Goal: Information Seeking & Learning: Learn about a topic

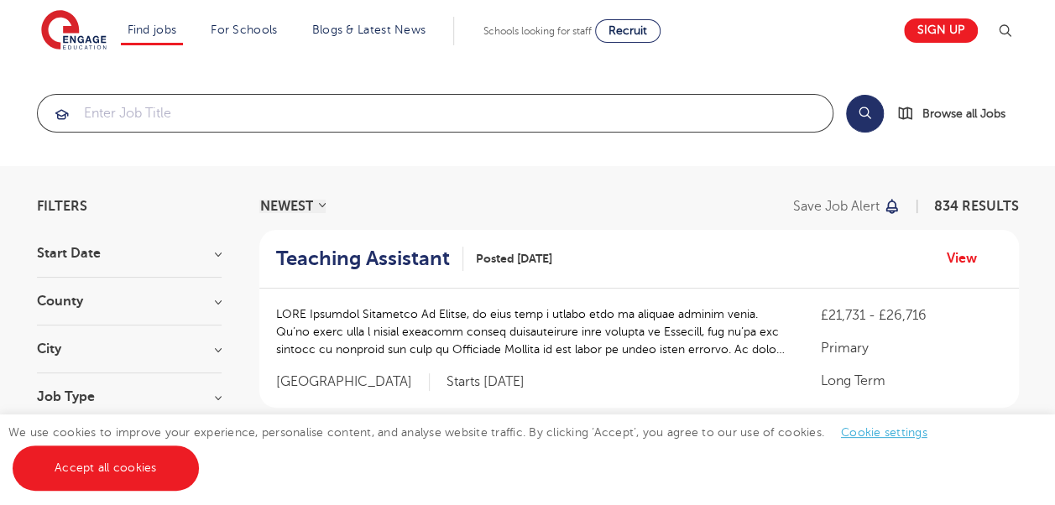
click at [234, 111] on input "search" at bounding box center [435, 113] width 795 height 37
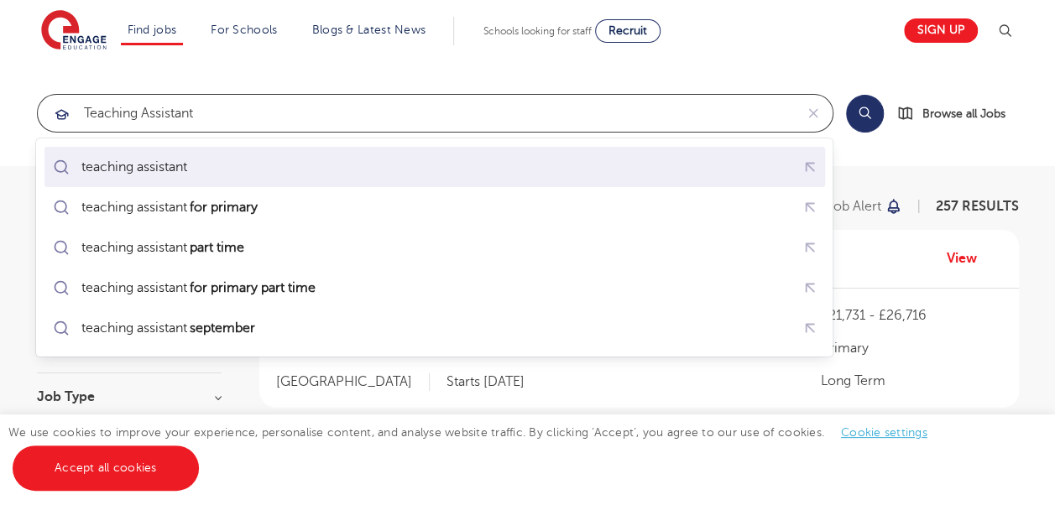
click at [179, 166] on div "teaching assistant" at bounding box center [134, 167] width 106 height 17
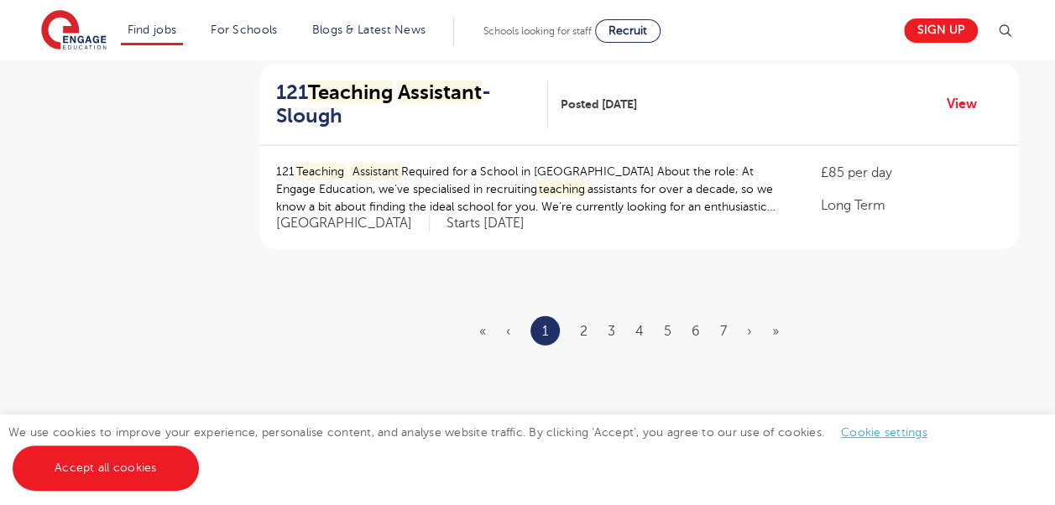
scroll to position [2098, 0]
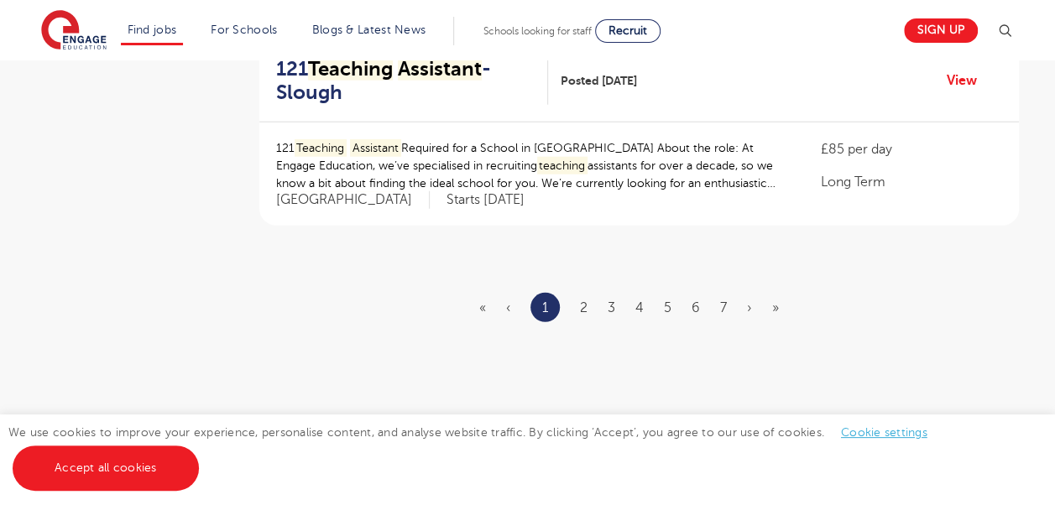
type input "teaching assistant"
click at [581, 300] on link "2" at bounding box center [584, 307] width 8 height 15
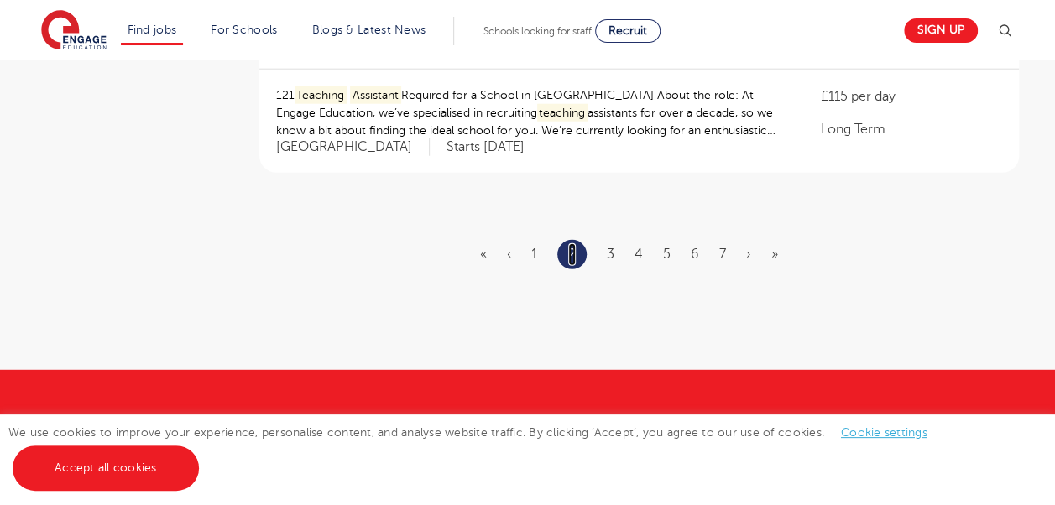
scroll to position [2182, 0]
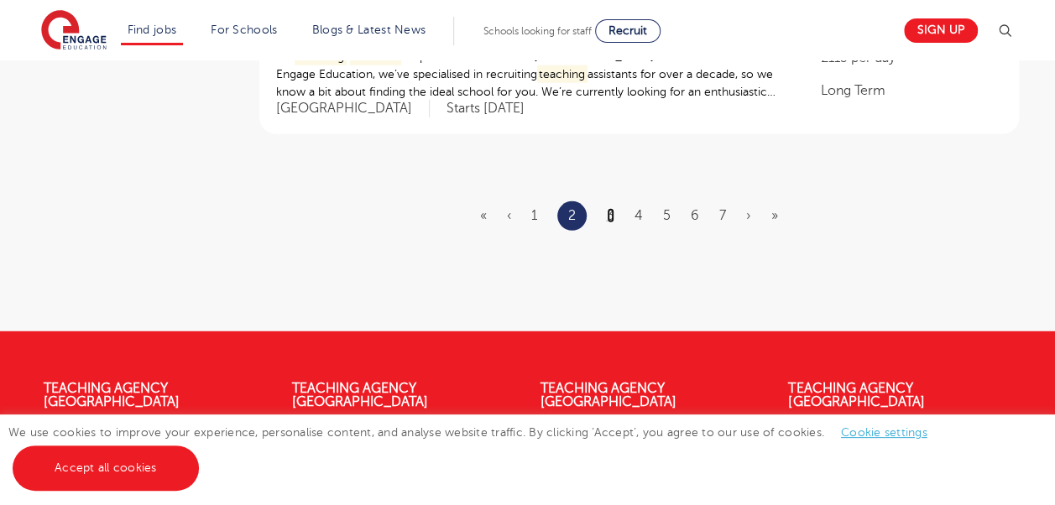
click at [613, 215] on link "3" at bounding box center [611, 215] width 8 height 15
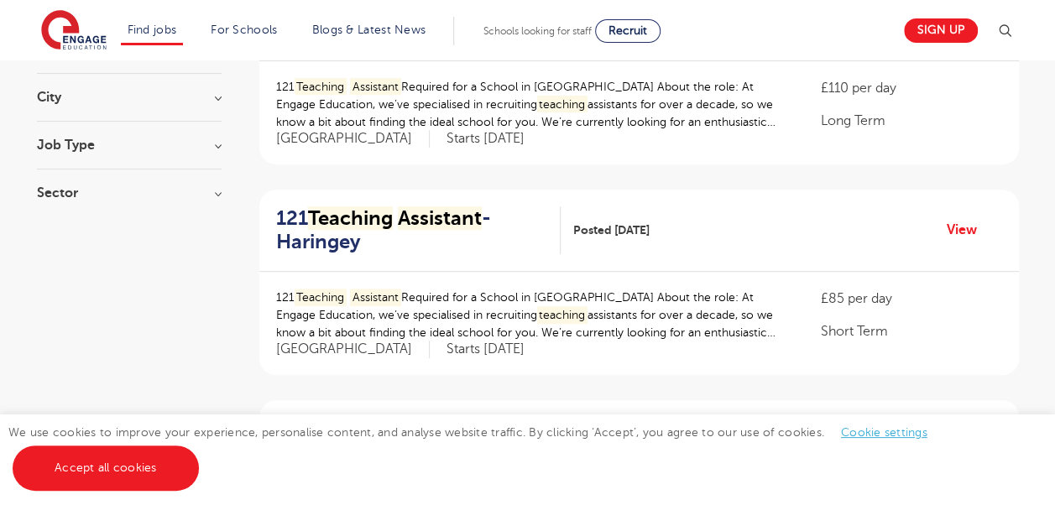
scroll to position [168, 0]
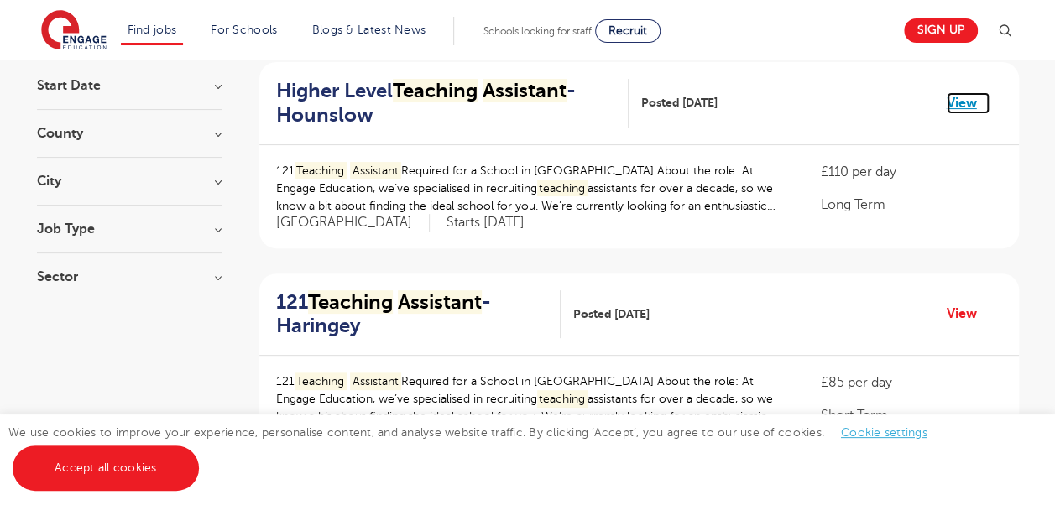
click at [967, 102] on link "View" at bounding box center [968, 103] width 43 height 22
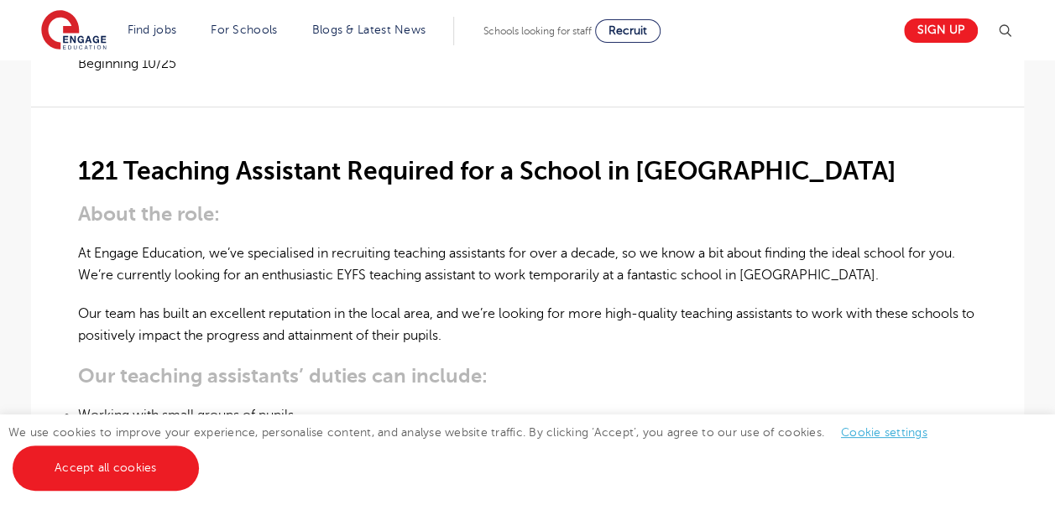
scroll to position [504, 0]
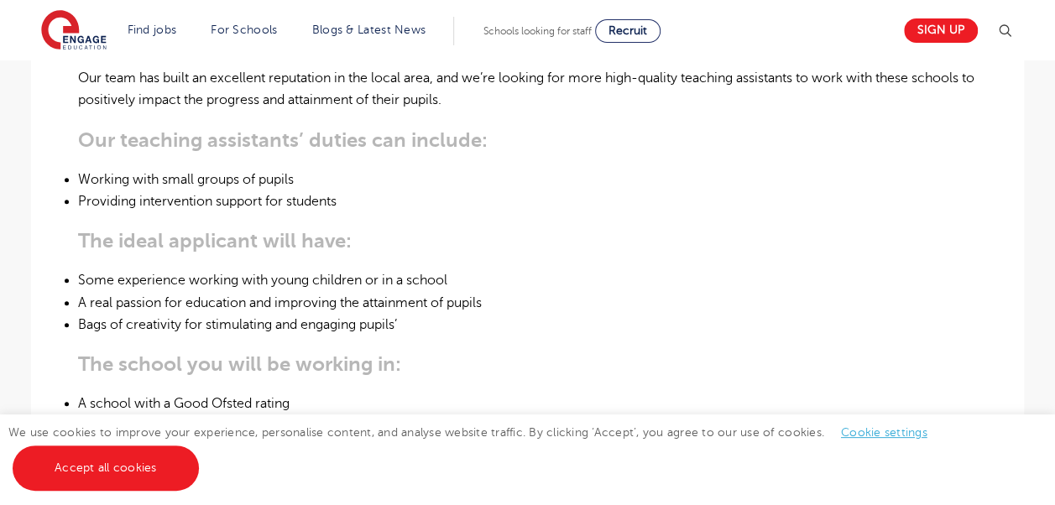
scroll to position [671, 0]
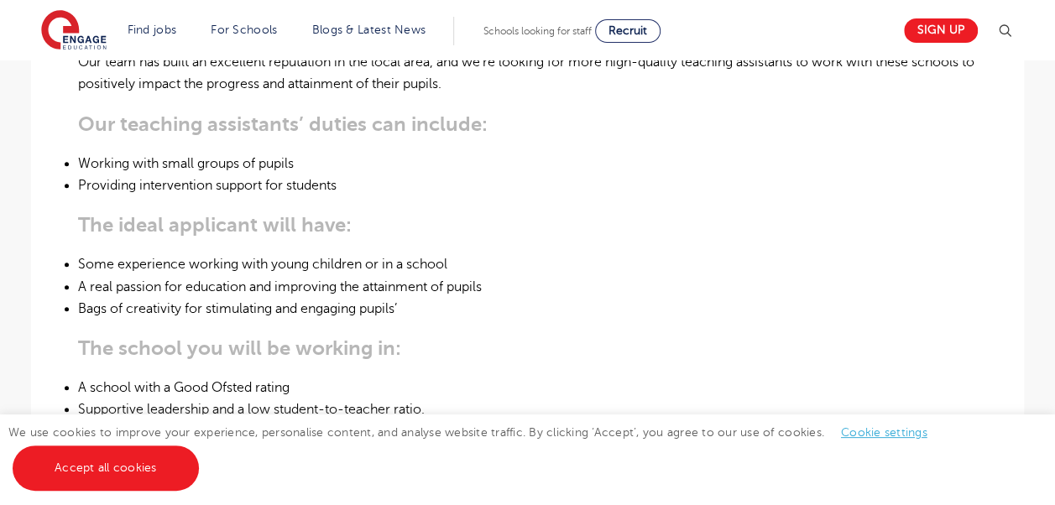
click at [669, 210] on div "121 Teaching Assistant Required for a School in Hounslow About the role: At Eng…" at bounding box center [527, 369] width 899 height 1029
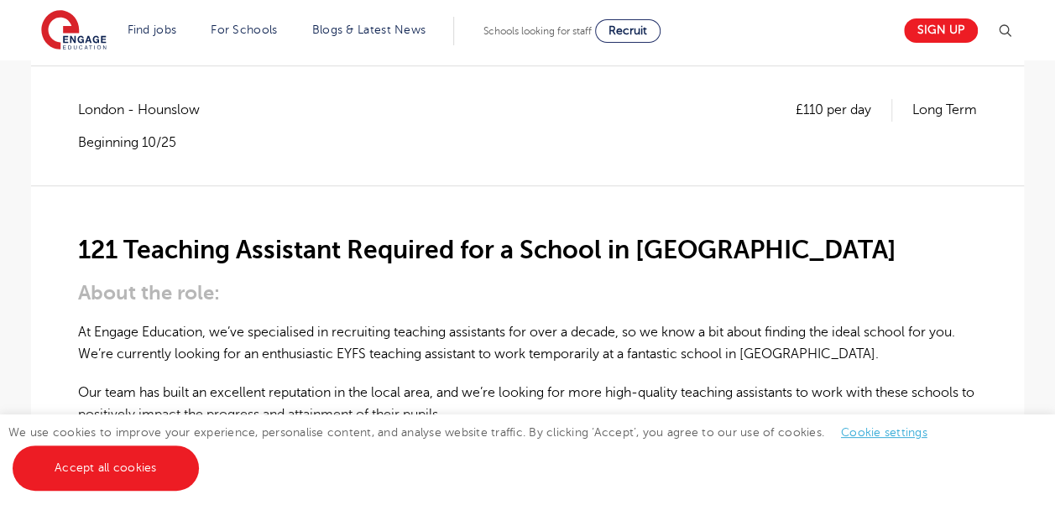
scroll to position [252, 0]
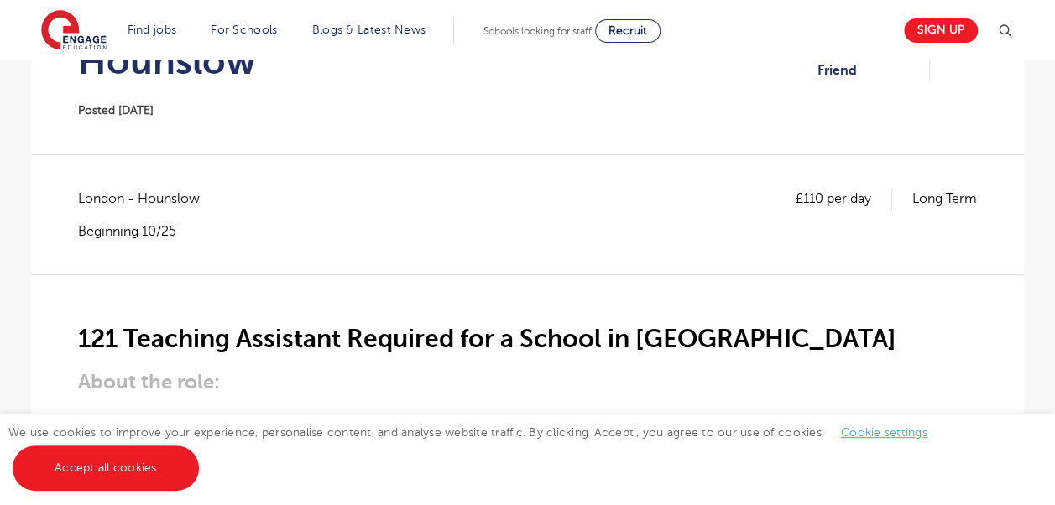
click at [895, 251] on div "£110 per day Long Term London - Hounslow Beginning 10/25" at bounding box center [527, 231] width 899 height 86
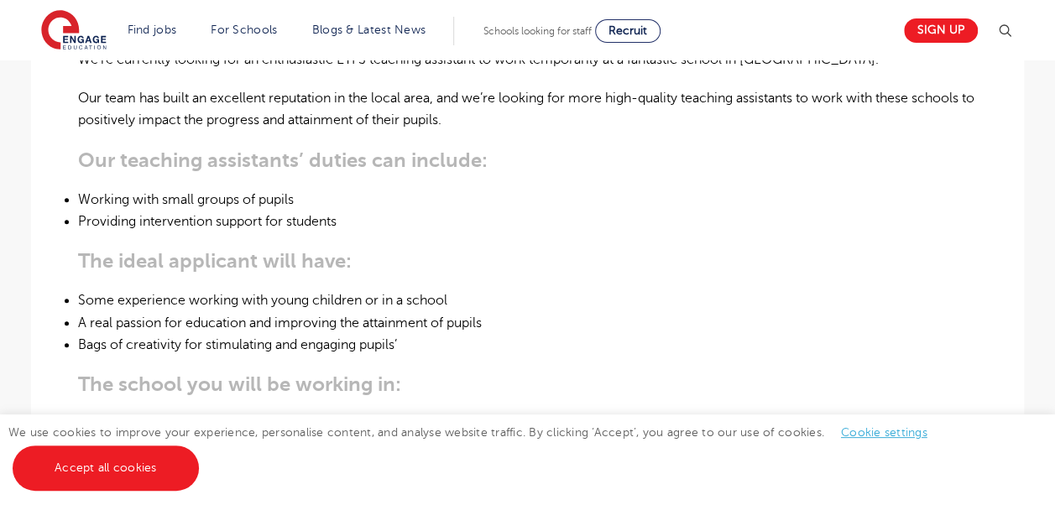
scroll to position [671, 0]
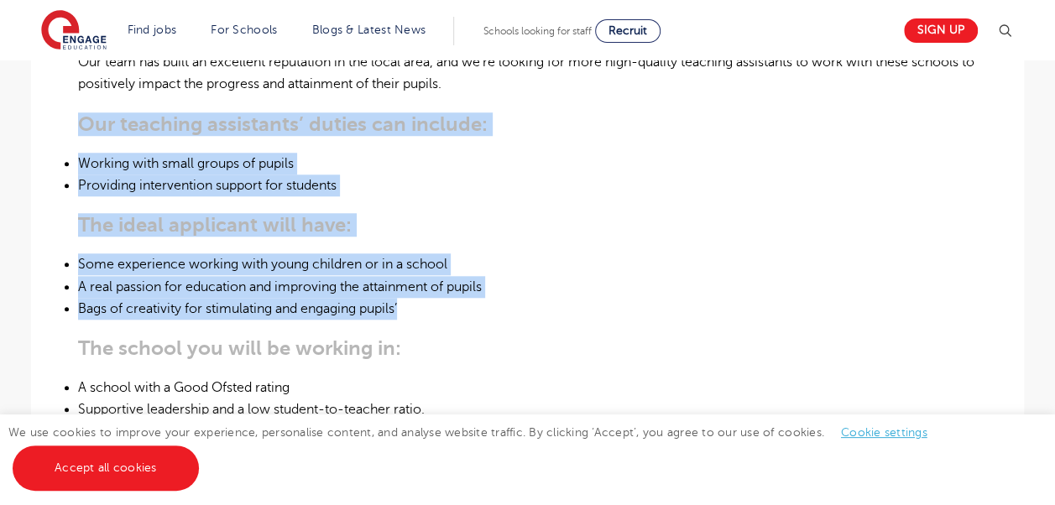
drag, startPoint x: 78, startPoint y: 118, endPoint x: 423, endPoint y: 317, distance: 398.2
click at [423, 317] on div "121 Teaching Assistant Required for a School in Hounslow About the role: At Eng…" at bounding box center [527, 369] width 899 height 1029
copy div "Our teaching assistants’ duties can include: Working with small groups of pupil…"
